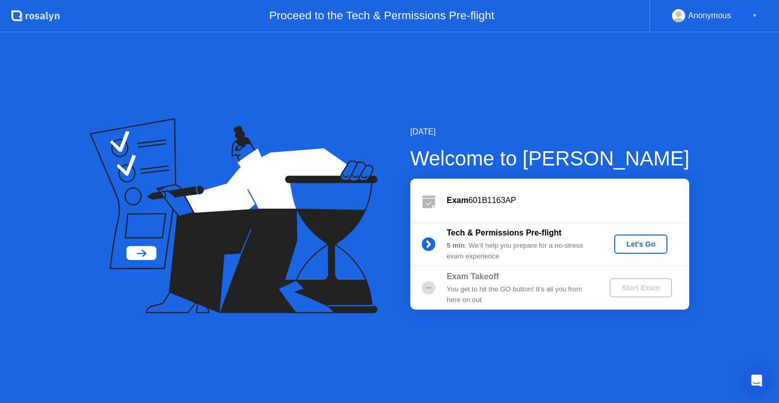
click at [631, 242] on div "Let's Go" at bounding box center [640, 244] width 45 height 8
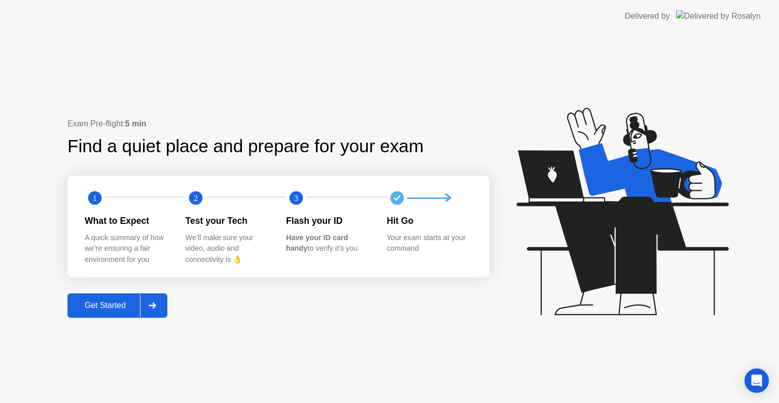
click at [108, 304] on div "Get Started" at bounding box center [104, 305] width 69 height 9
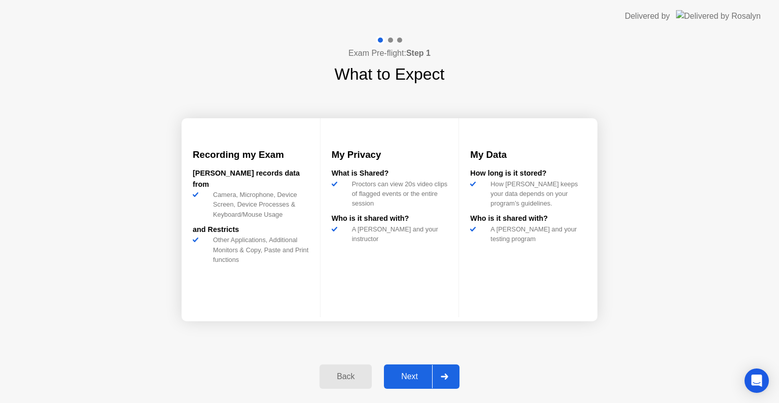
click at [408, 375] on div "Next" at bounding box center [409, 376] width 45 height 9
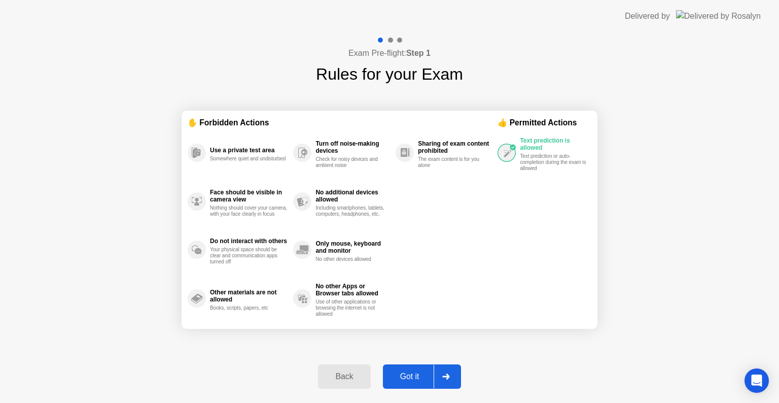
click at [416, 375] on div "Got it" at bounding box center [410, 376] width 48 height 9
select select "**********"
select select "*******"
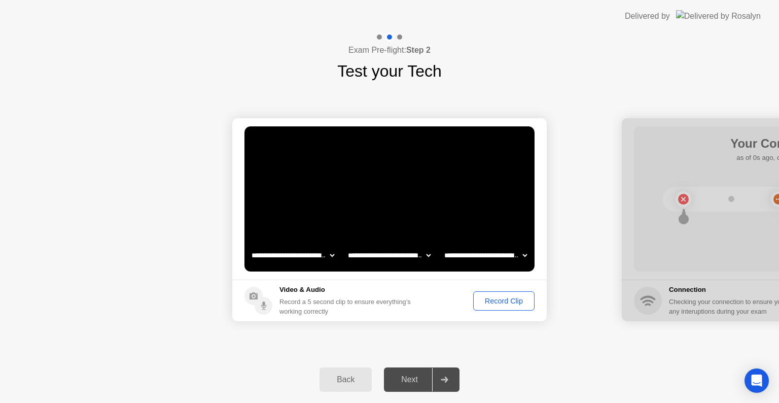
click at [505, 297] on div "Record Clip" at bounding box center [504, 301] width 54 height 8
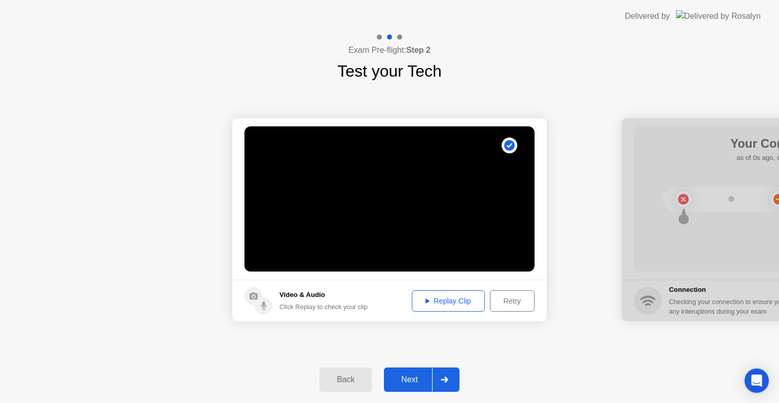
click at [451, 303] on div "Replay Clip" at bounding box center [448, 301] width 66 height 8
click at [417, 377] on div "Next" at bounding box center [409, 379] width 45 height 9
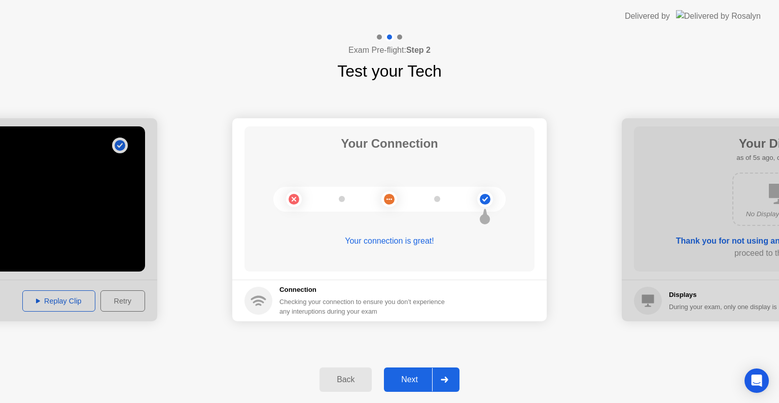
click at [406, 378] on div "Next" at bounding box center [409, 379] width 45 height 9
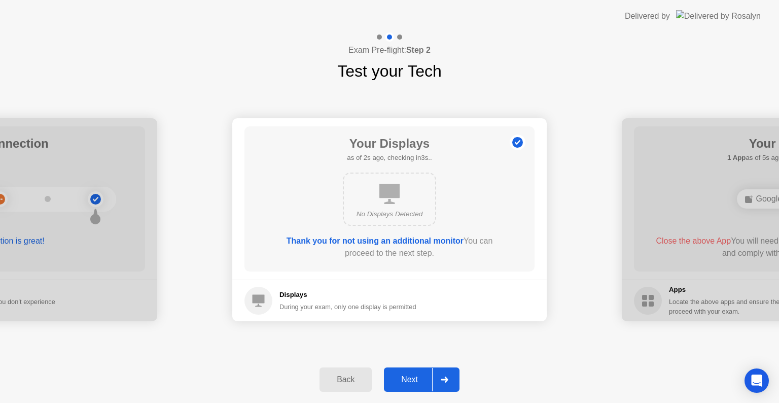
click at [411, 382] on div "Next" at bounding box center [409, 379] width 45 height 9
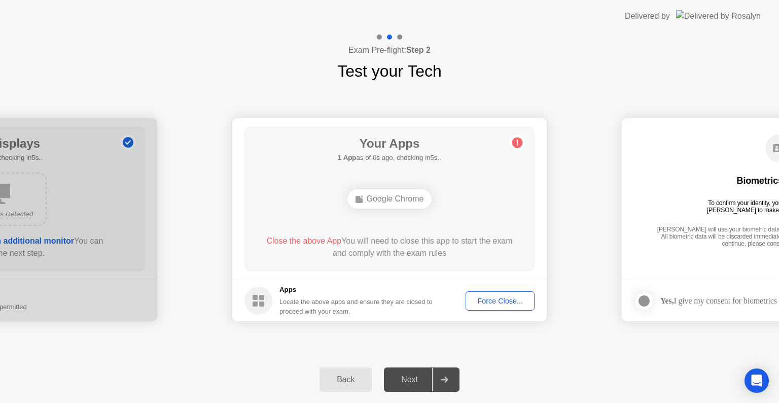
click at [509, 297] on div "Force Close..." at bounding box center [500, 301] width 62 height 8
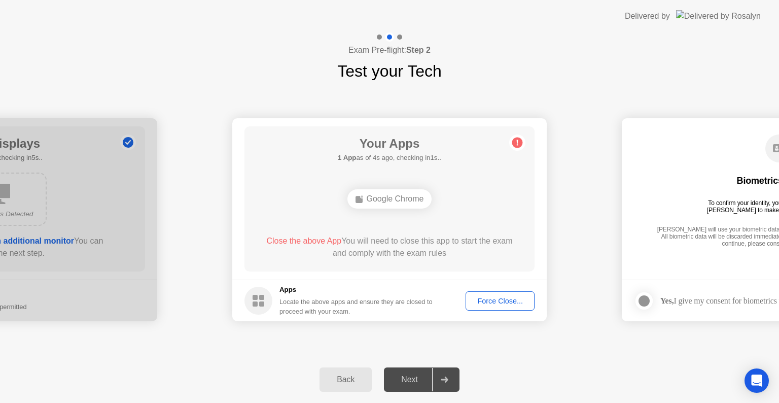
click at [499, 297] on div "Force Close..." at bounding box center [500, 301] width 62 height 8
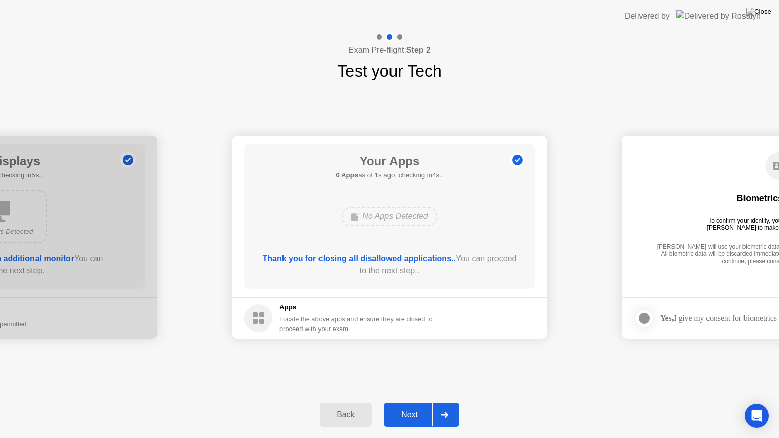
click at [409, 402] on div "Next" at bounding box center [409, 414] width 45 height 9
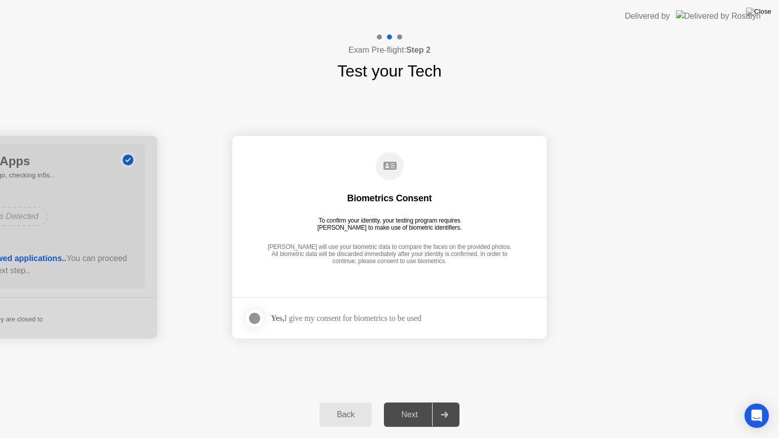
click at [259, 319] on div at bounding box center [254, 318] width 12 height 12
click at [414, 402] on div "Next" at bounding box center [409, 414] width 45 height 9
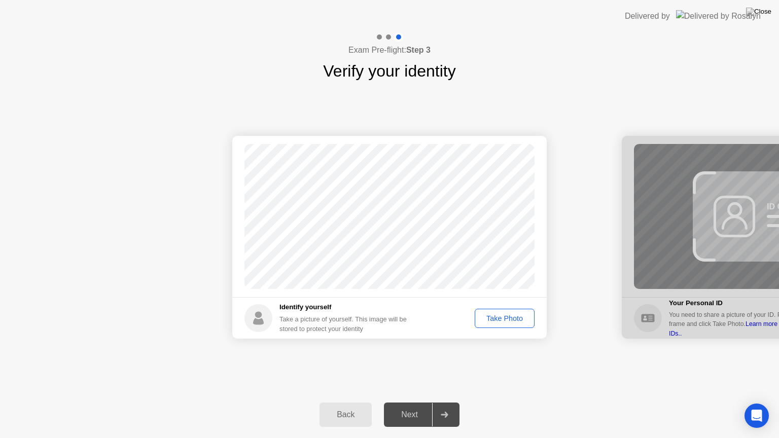
click at [492, 319] on div "Take Photo" at bounding box center [504, 318] width 53 height 8
click at [418, 402] on button "Next" at bounding box center [422, 415] width 76 height 24
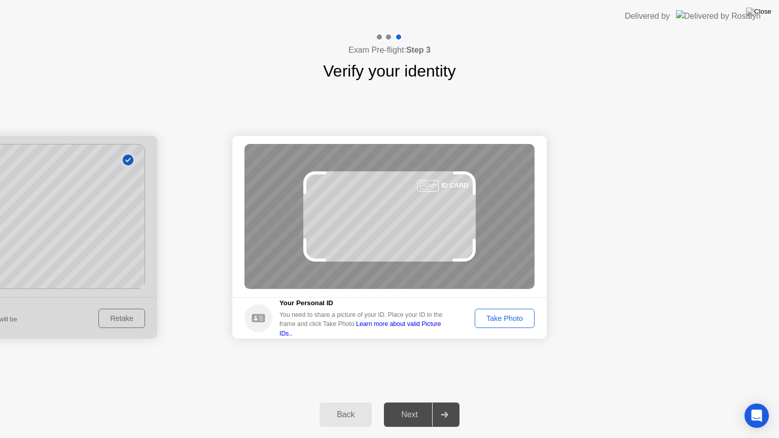
click at [499, 310] on button "Take Photo" at bounding box center [505, 318] width 60 height 19
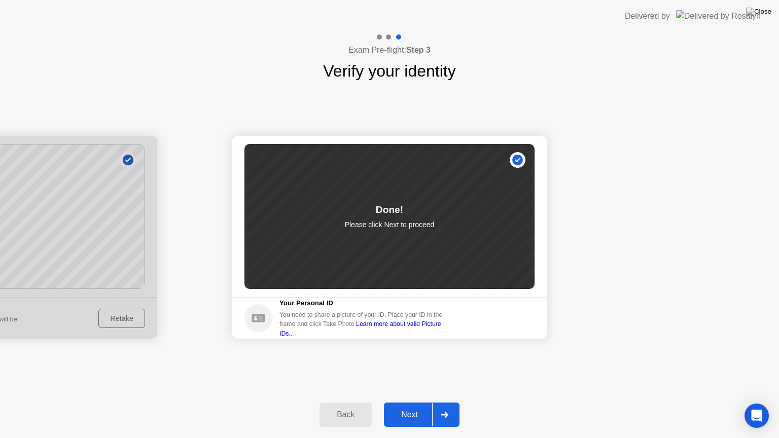
click at [410, 402] on div "Next" at bounding box center [409, 414] width 45 height 9
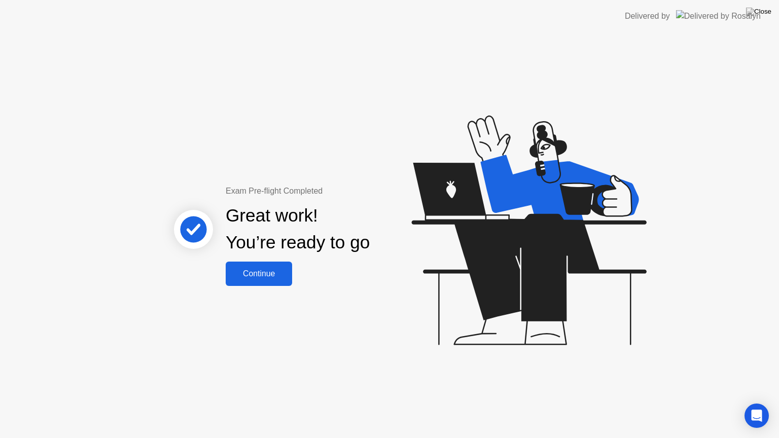
click at [251, 271] on div "Continue" at bounding box center [259, 273] width 60 height 9
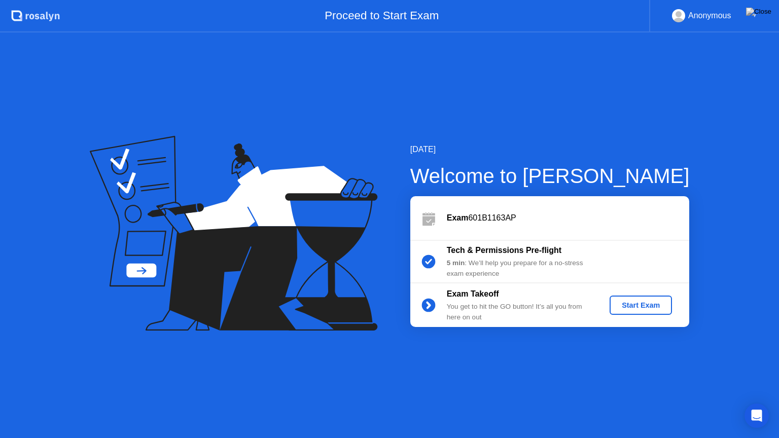
click at [633, 302] on div "Start Exam" at bounding box center [640, 305] width 54 height 8
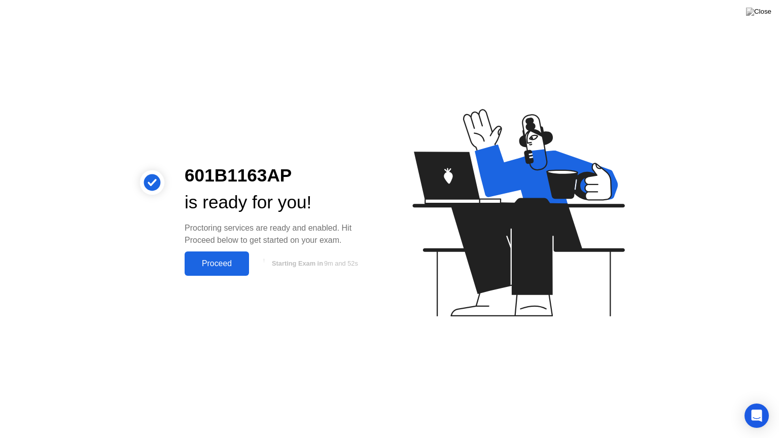
click at [213, 264] on div "Proceed" at bounding box center [217, 263] width 58 height 9
